Goal: Transaction & Acquisition: Purchase product/service

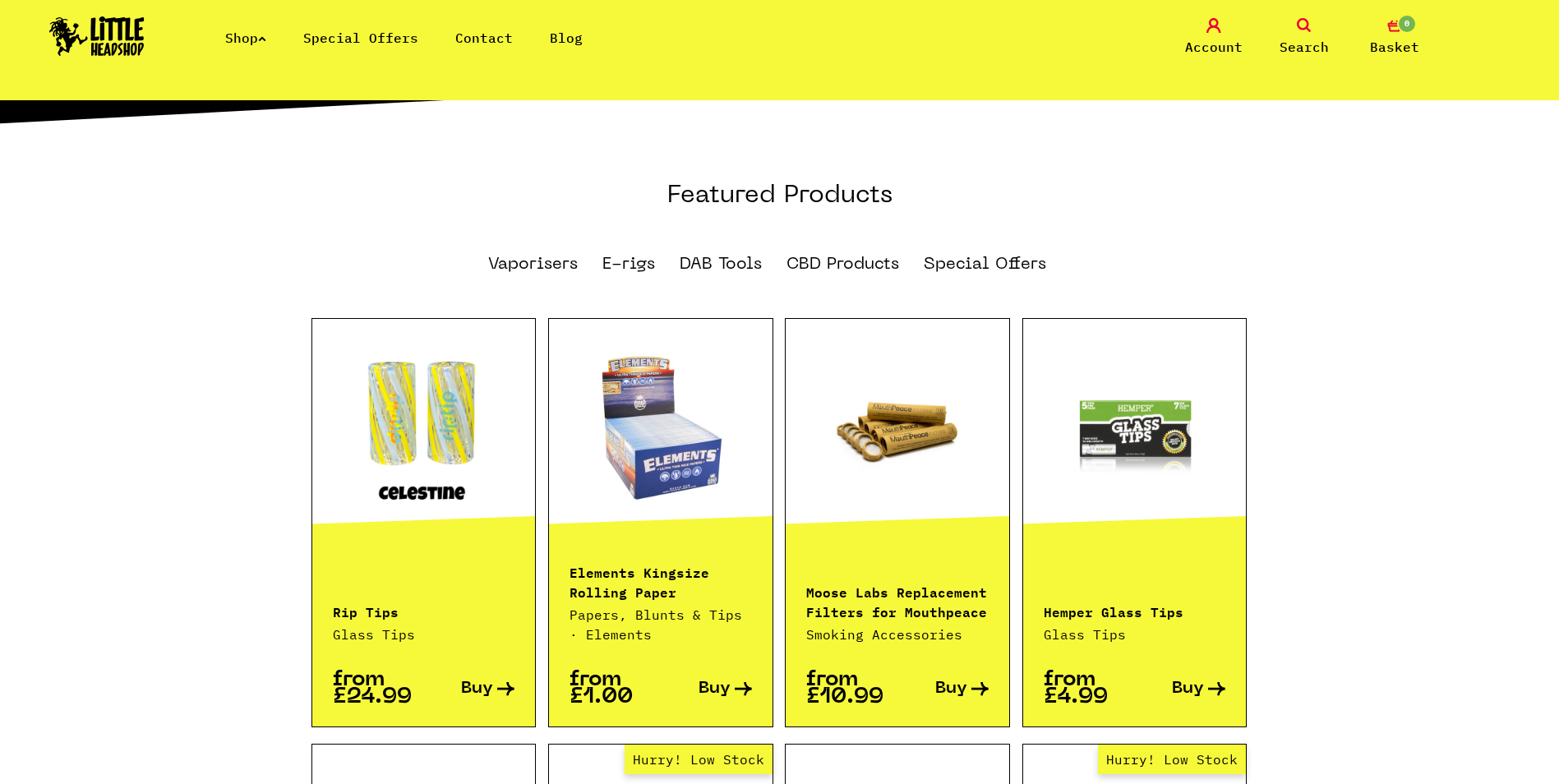
scroll to position [986, 0]
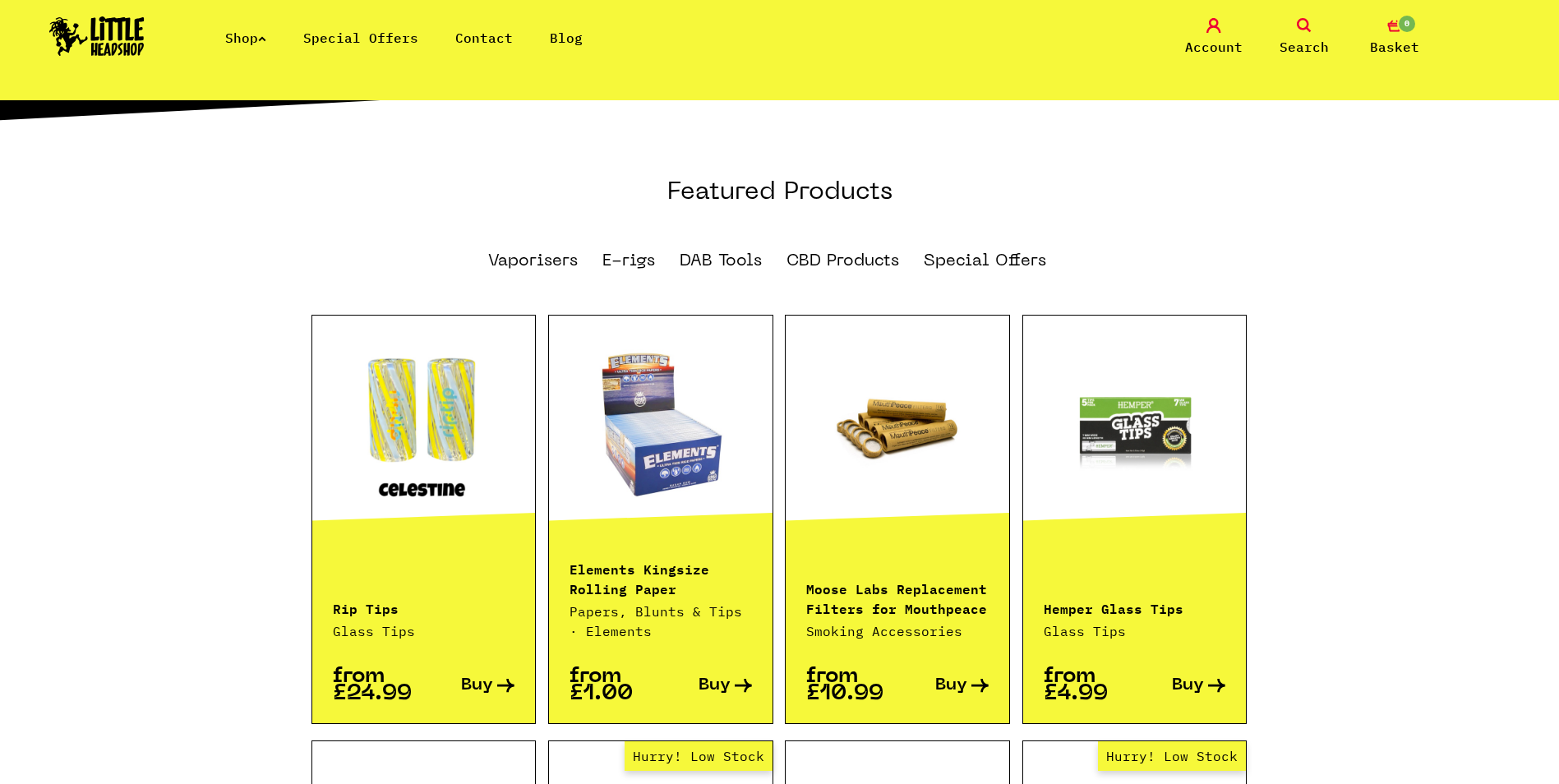
click at [411, 668] on p "from £24.99" at bounding box center [377, 684] width 91 height 34
click at [475, 677] on span "Buy" at bounding box center [477, 686] width 32 height 18
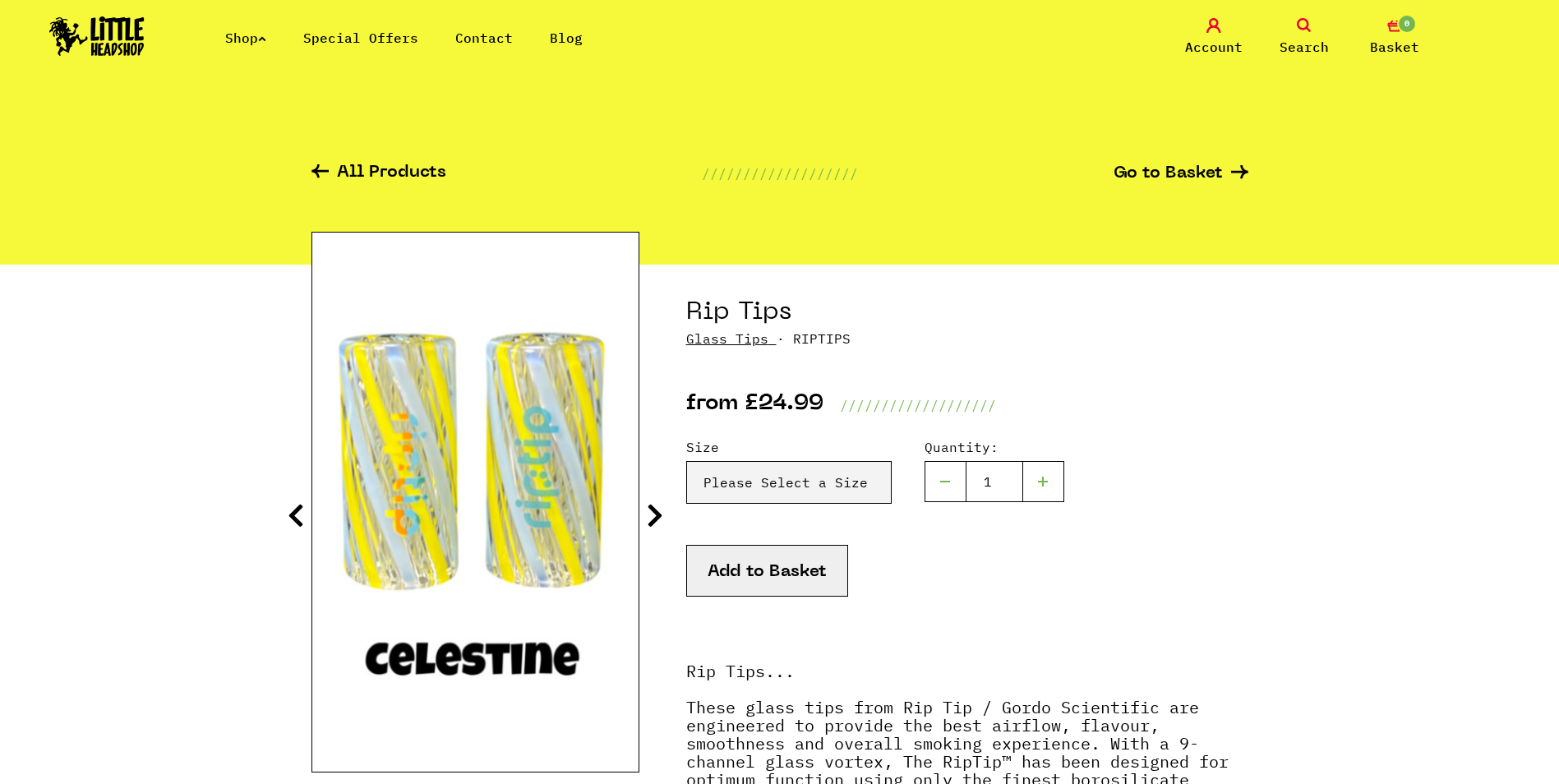
click at [800, 506] on div "Size Please Select a Size Size 7 - Clear - £24.99 Size 8 - Clear - £24.99 Size …" at bounding box center [967, 491] width 562 height 108
click at [799, 481] on select "Please Select a Size Size 7 - Clear - £24.99 Size 8 - Clear - £24.99 Size 8 - G…" at bounding box center [789, 482] width 206 height 43
click at [114, 31] on img at bounding box center [96, 36] width 95 height 39
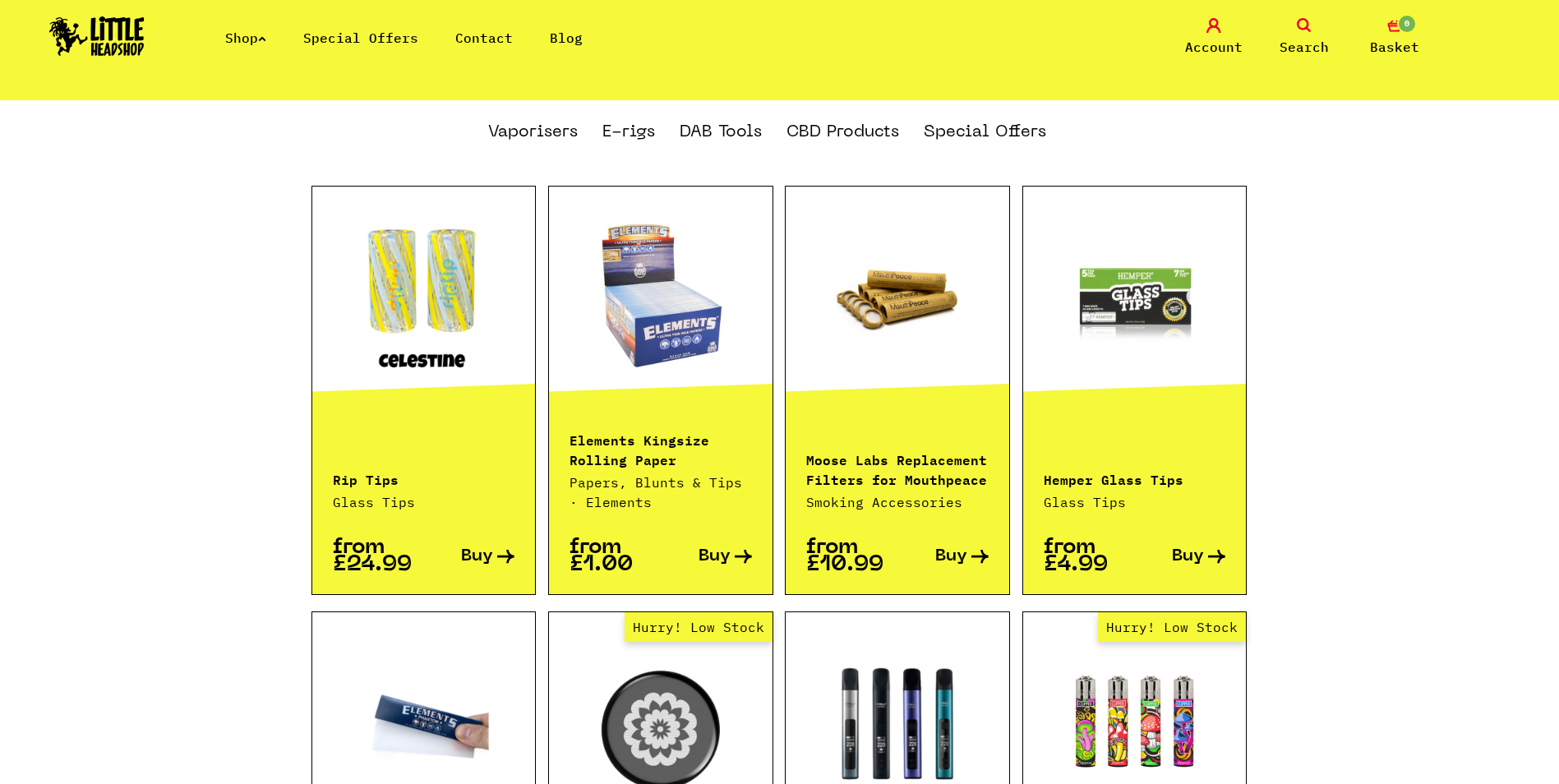
scroll to position [1232, 0]
